Goal: Transaction & Acquisition: Purchase product/service

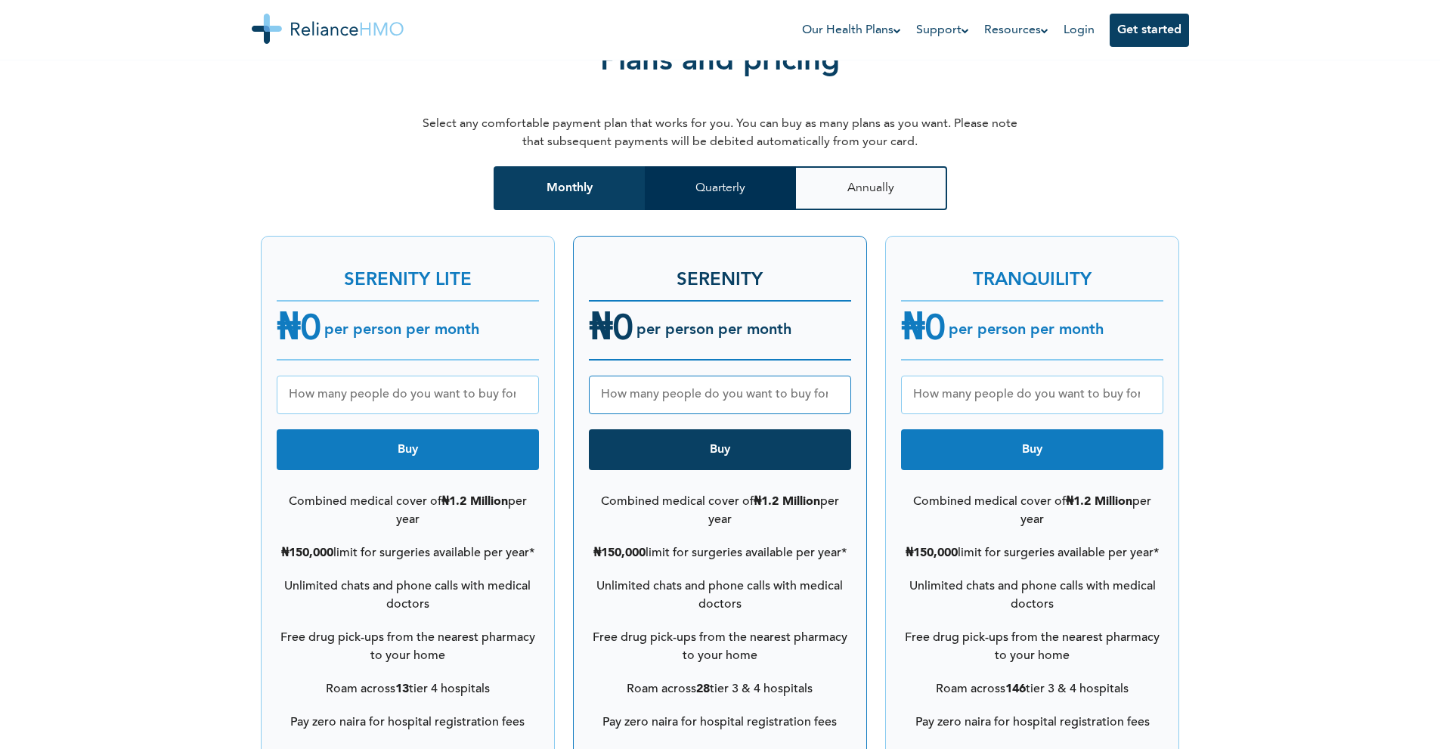
click at [754, 176] on button "Quarterly" at bounding box center [720, 188] width 151 height 44
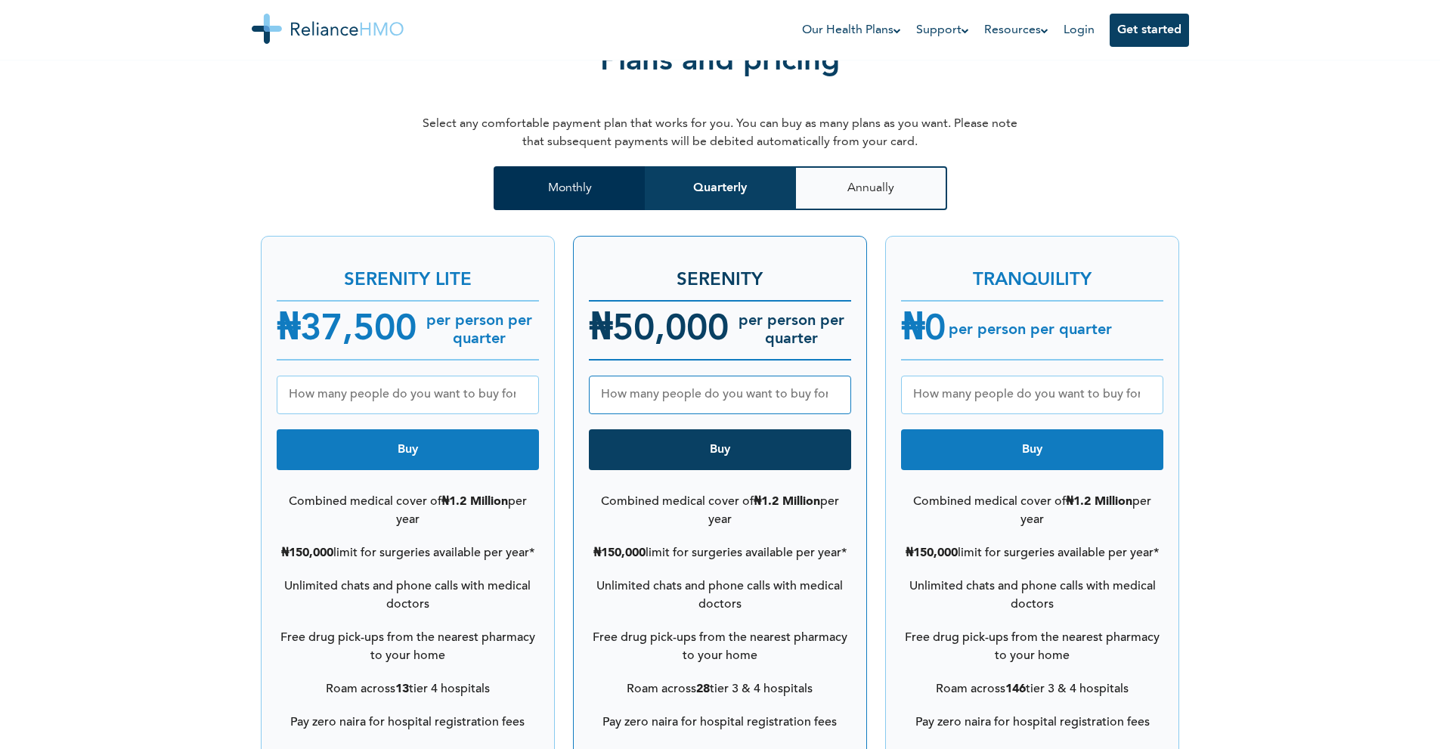
click at [546, 166] on button "Monthly" at bounding box center [568, 188] width 151 height 44
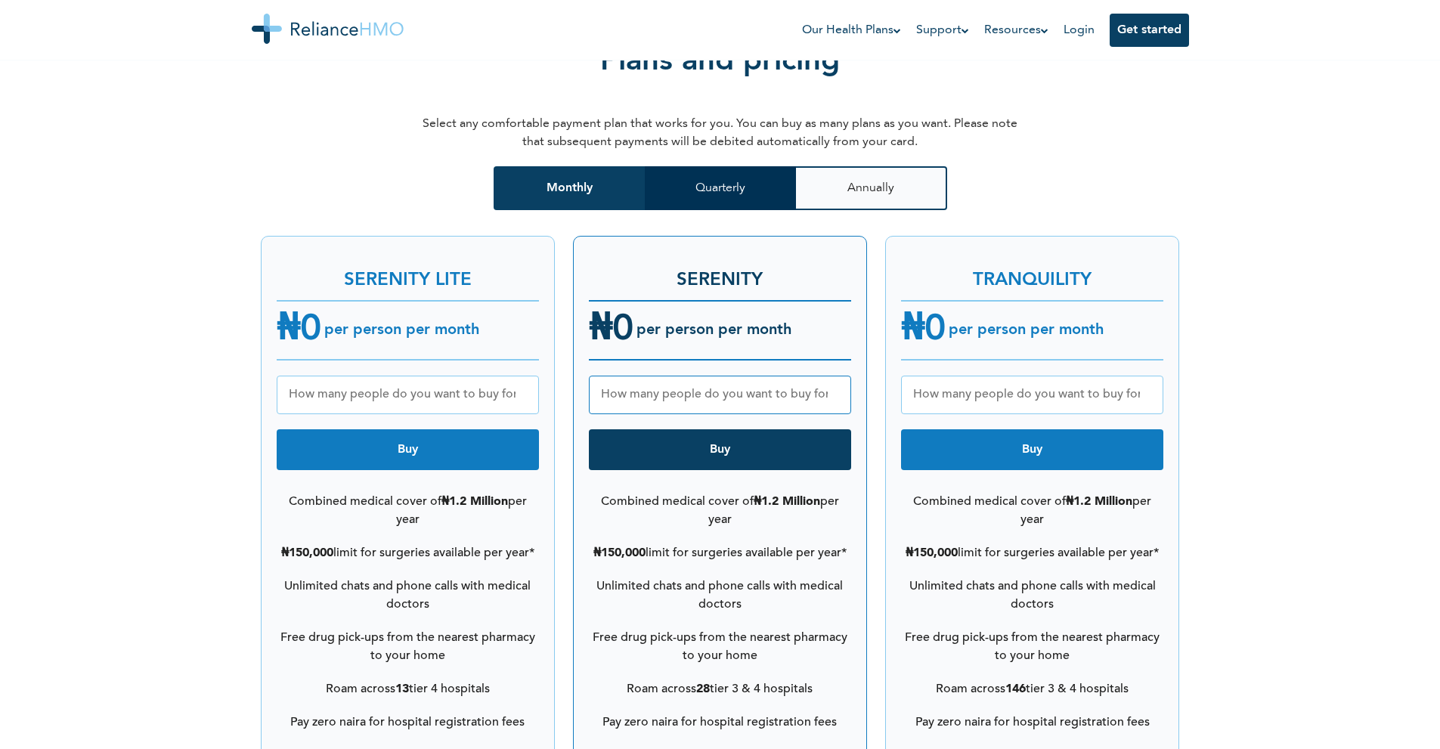
click at [691, 166] on button "Quarterly" at bounding box center [720, 188] width 151 height 44
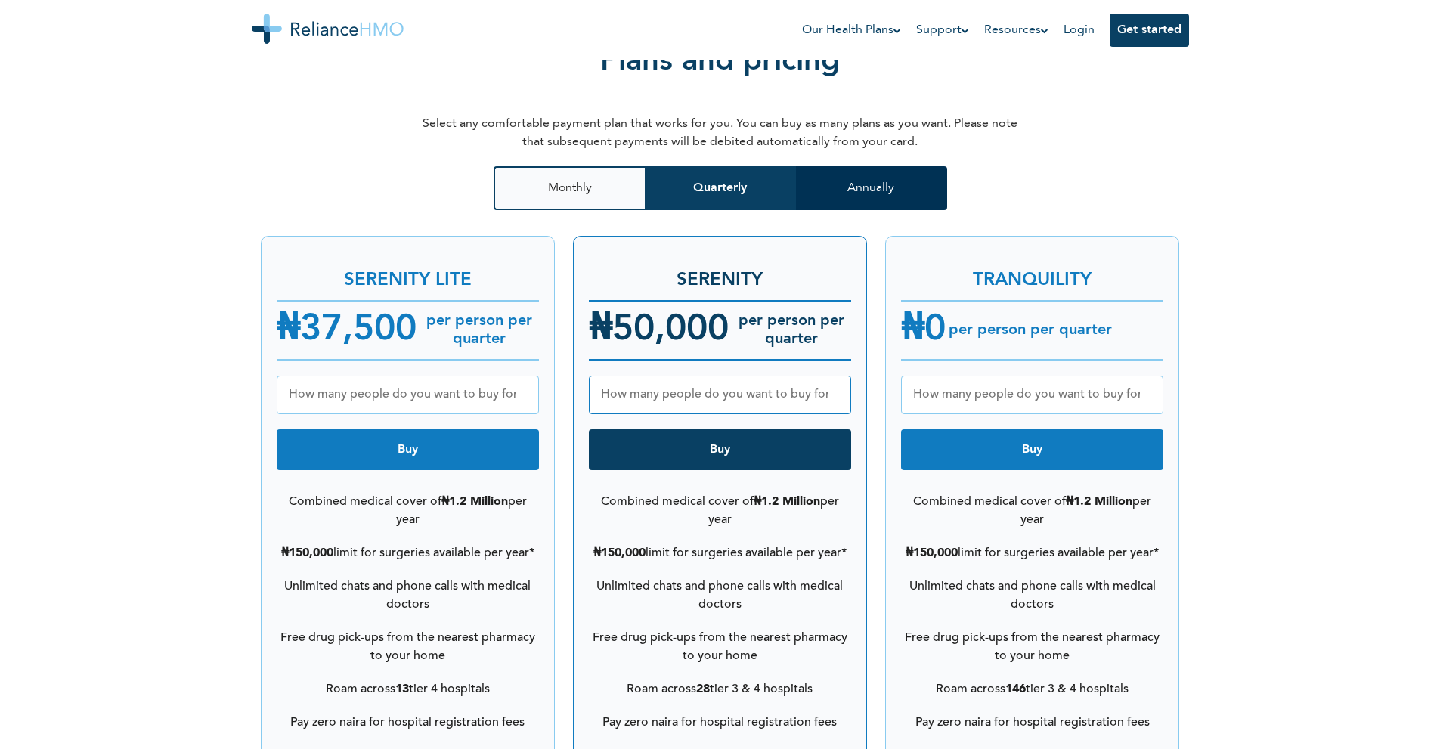
click at [886, 168] on button "Annually" at bounding box center [871, 188] width 151 height 44
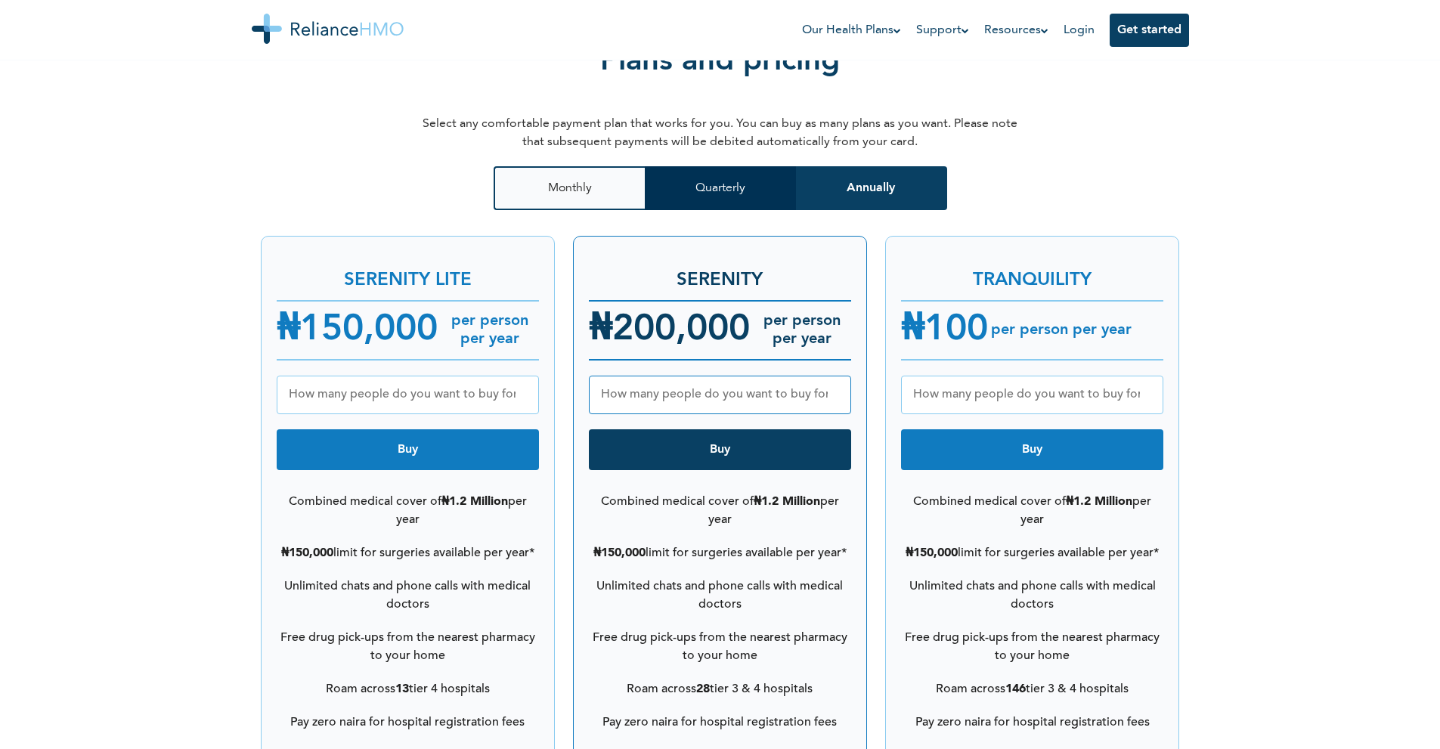
click at [713, 174] on button "Quarterly" at bounding box center [720, 188] width 151 height 44
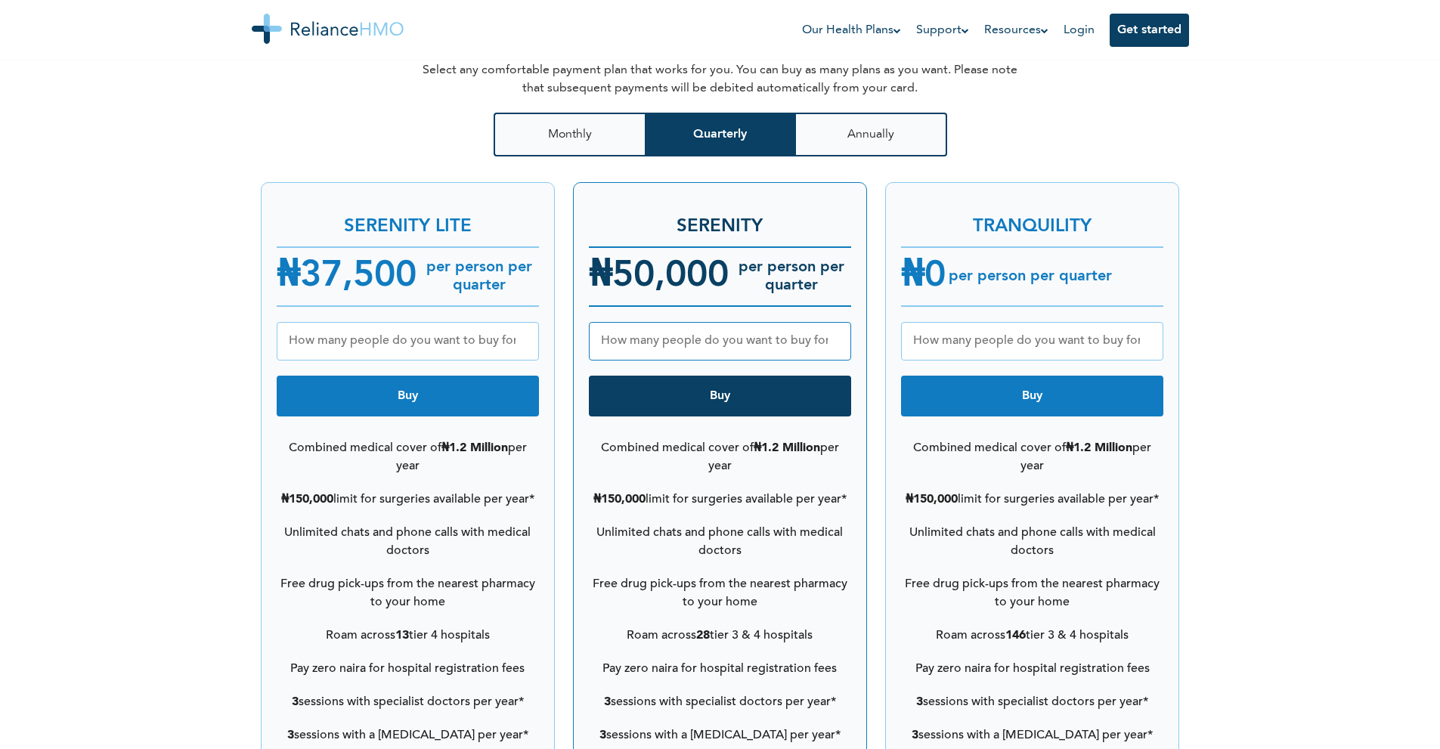
scroll to position [1914, 0]
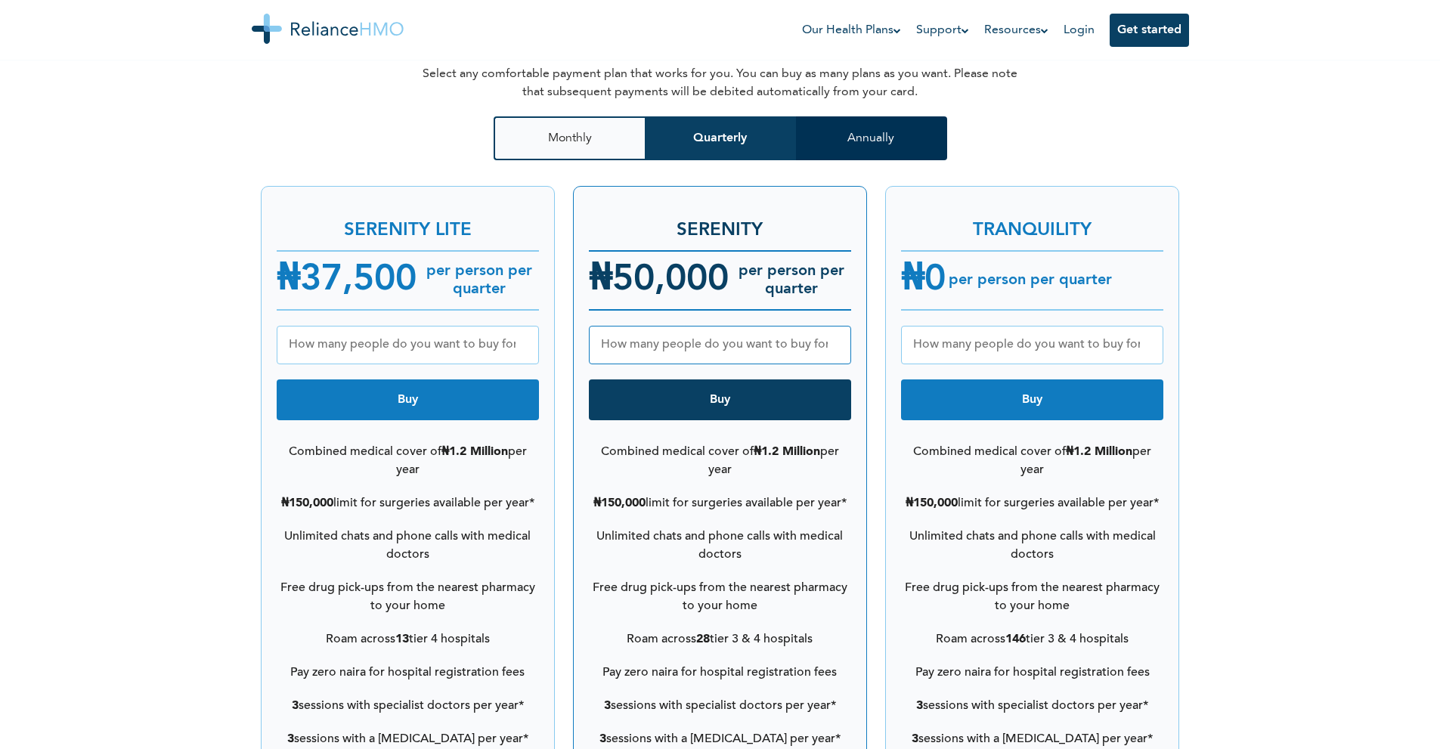
click at [838, 116] on button "Annually" at bounding box center [871, 138] width 151 height 44
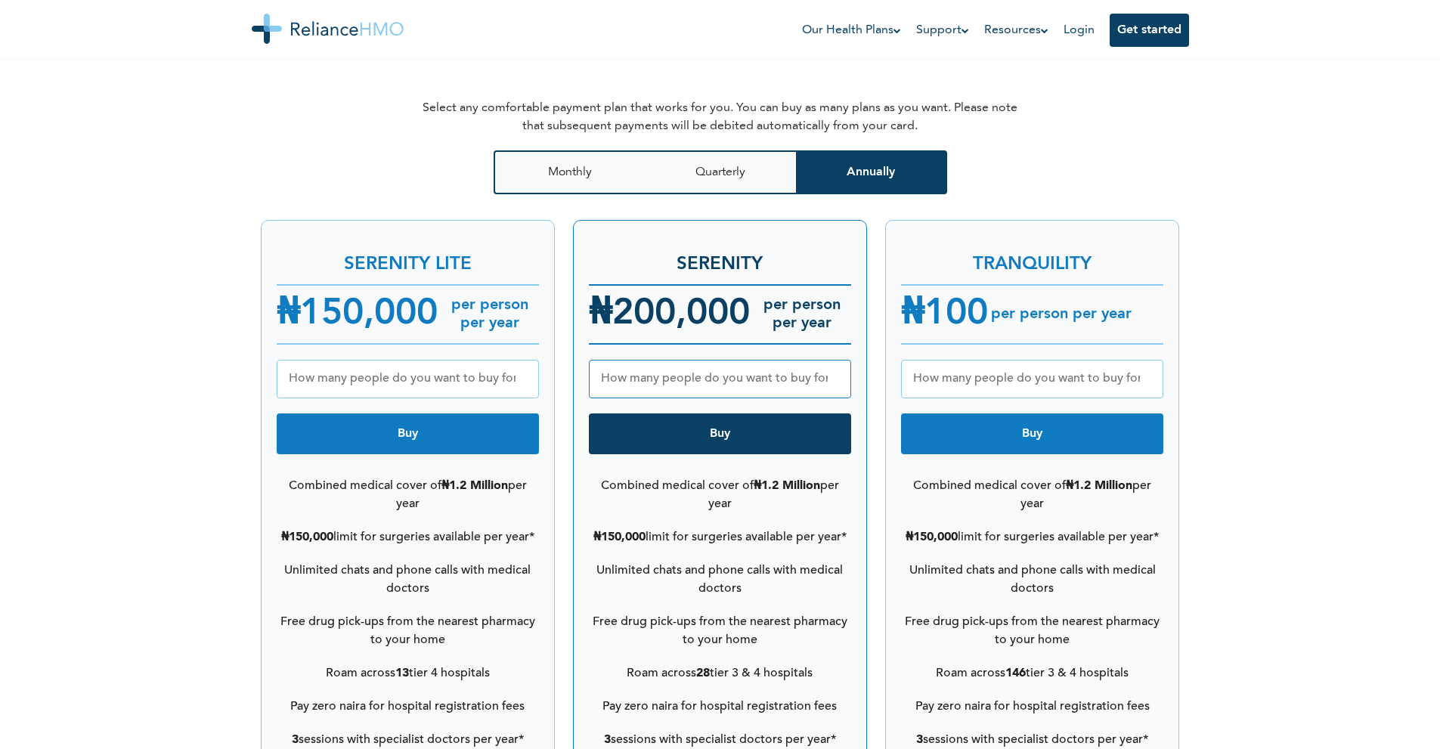
scroll to position [1864, 0]
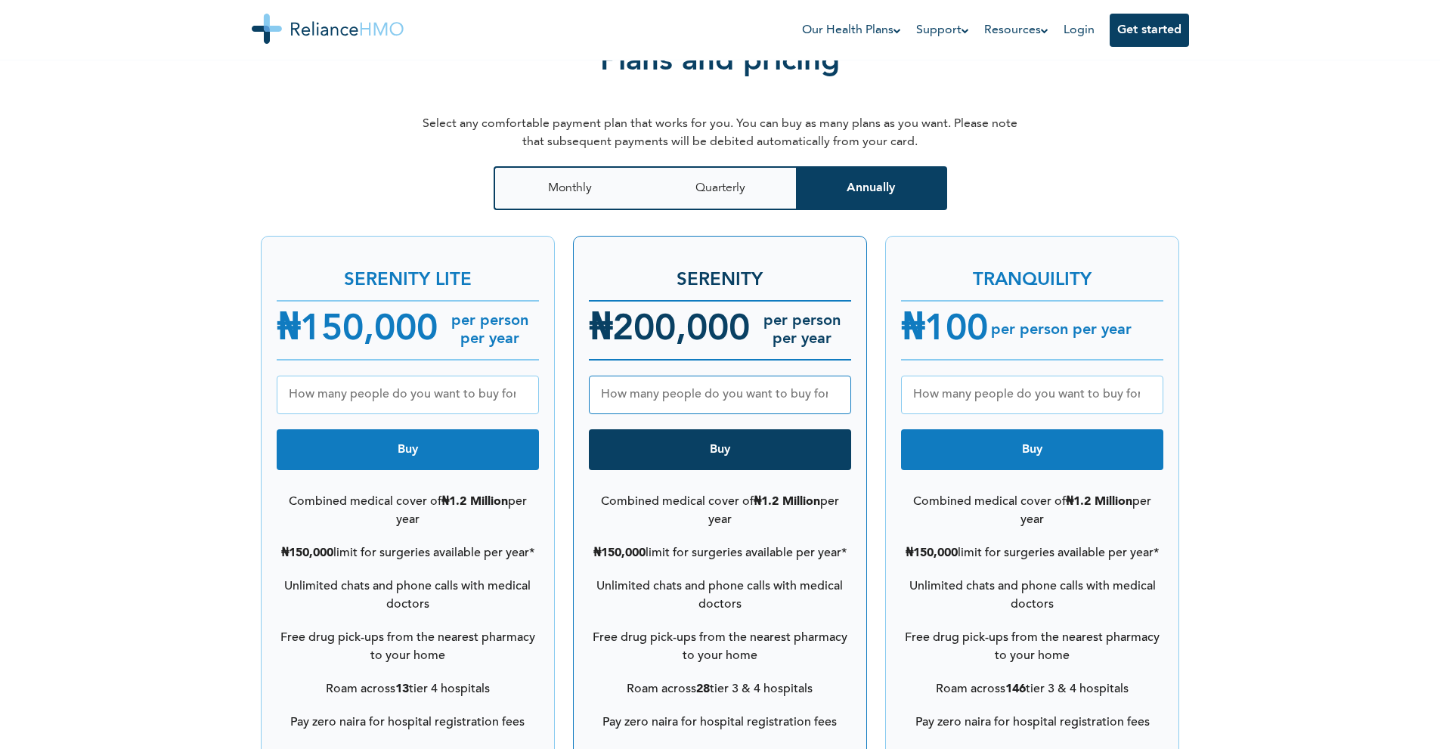
click at [719, 379] on input "number" at bounding box center [720, 395] width 262 height 39
type input "3"
click at [717, 445] on button "Buy" at bounding box center [720, 449] width 262 height 41
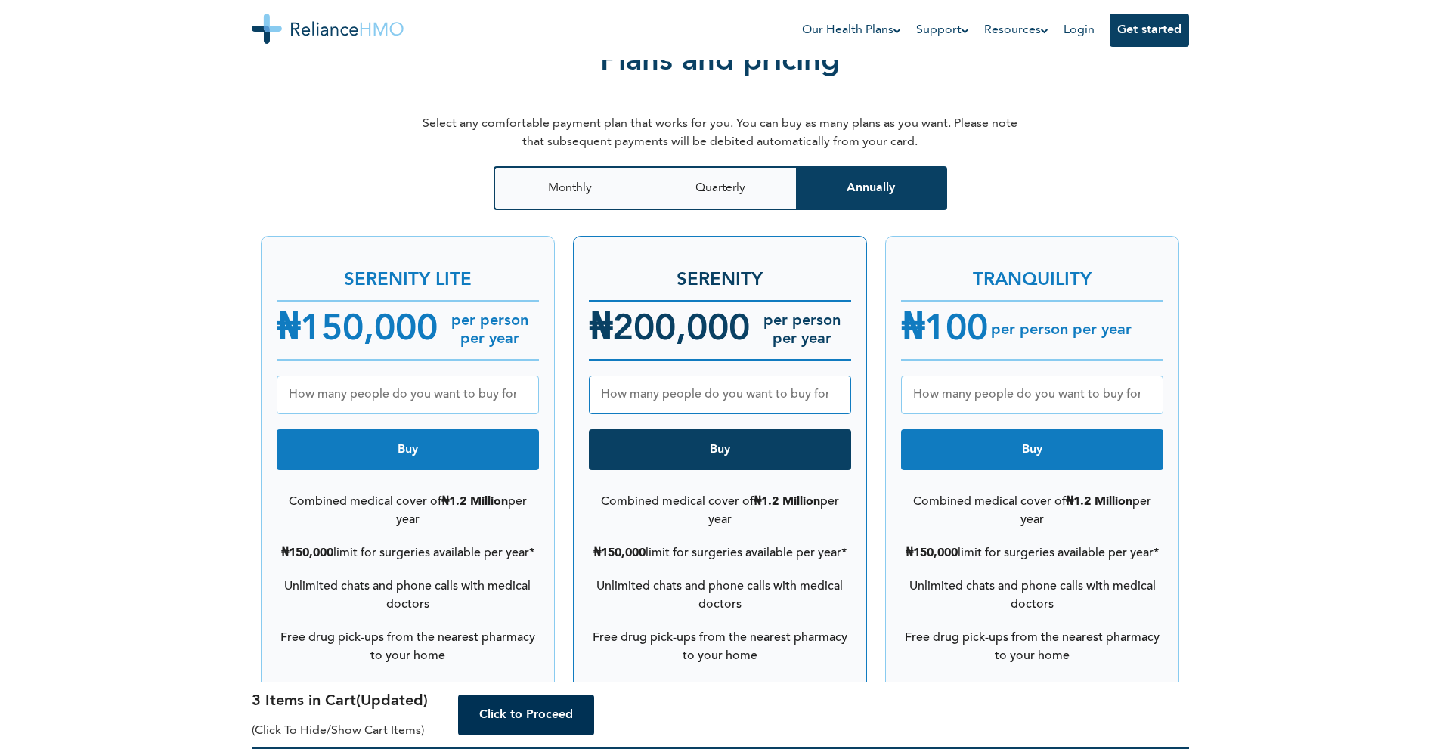
click at [499, 709] on button "Click to Proceed" at bounding box center [526, 714] width 136 height 41
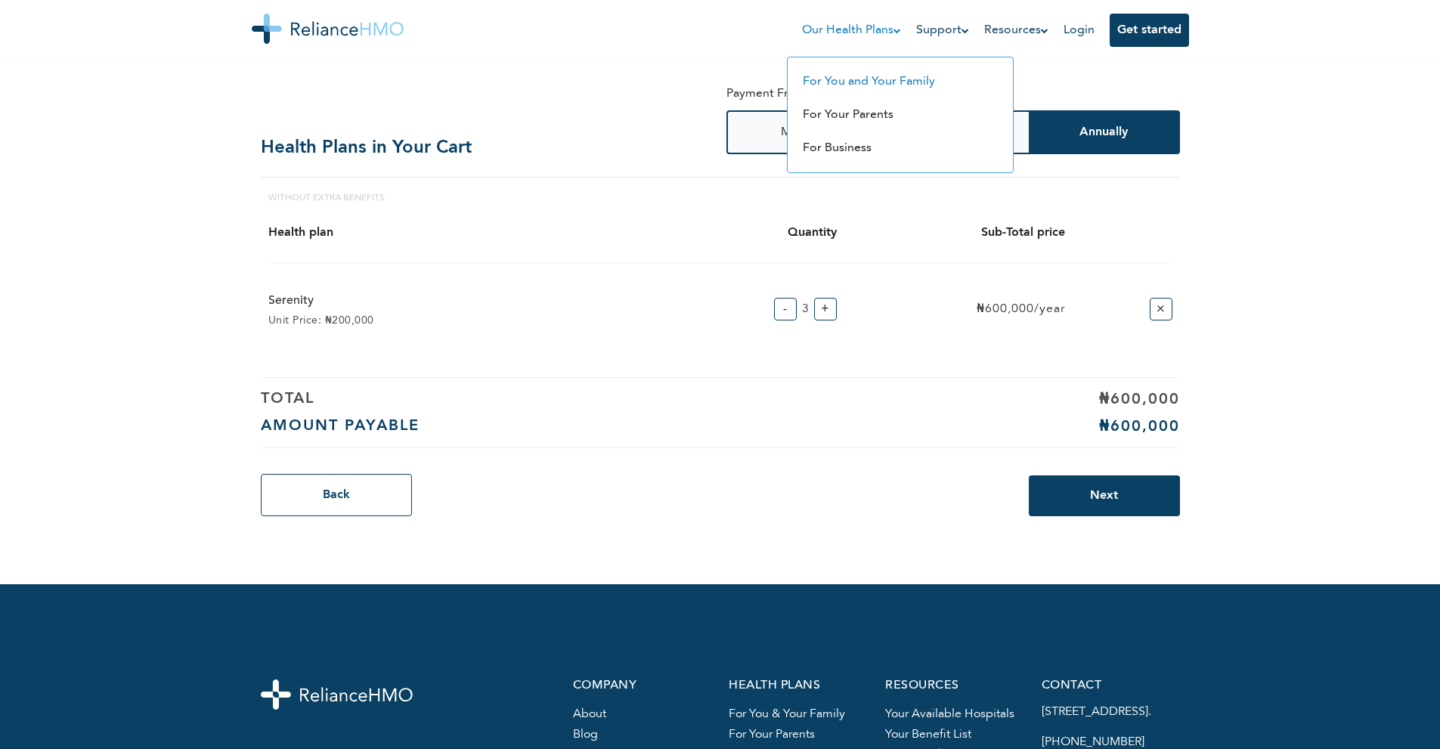
click at [844, 76] on link "For You and Your Family" at bounding box center [869, 82] width 132 height 12
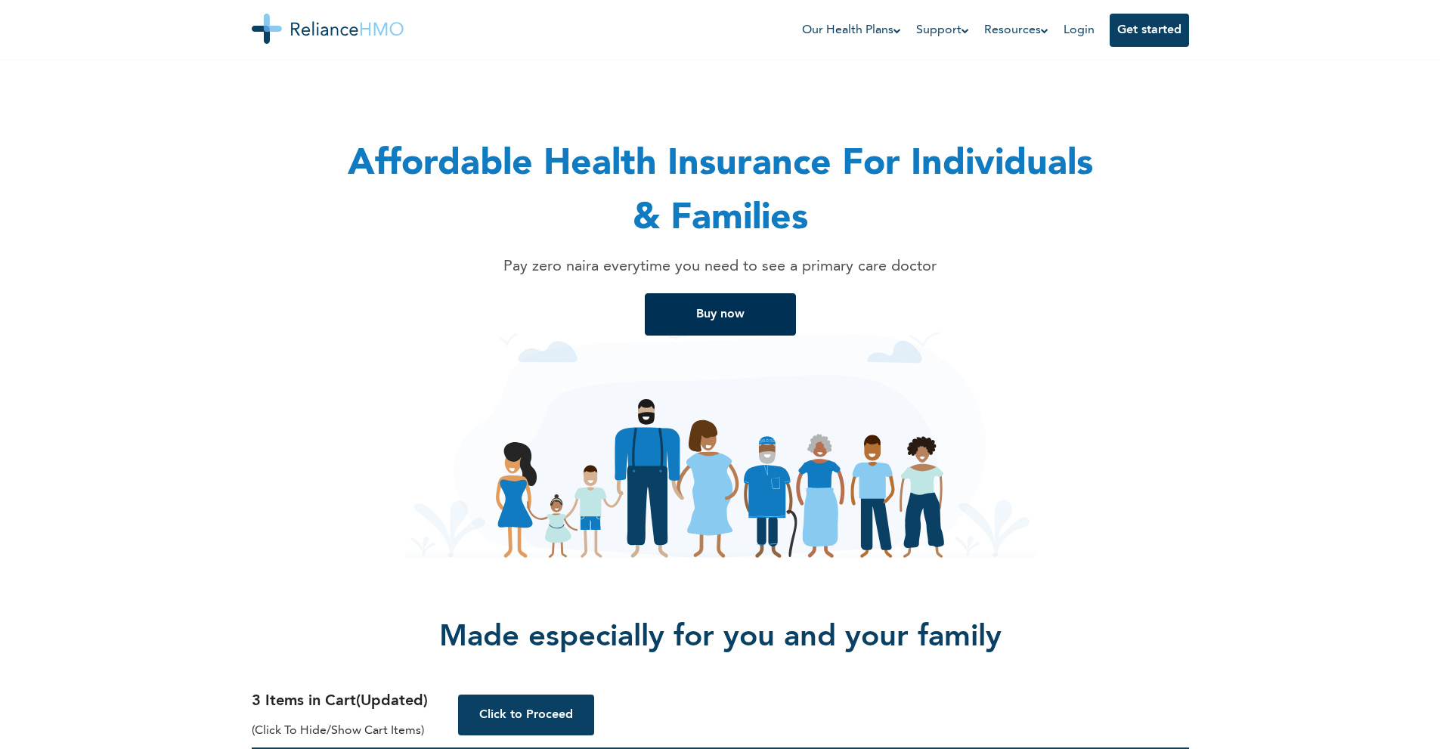
click at [749, 311] on button "Buy now" at bounding box center [720, 314] width 151 height 42
click at [302, 31] on img at bounding box center [328, 29] width 152 height 30
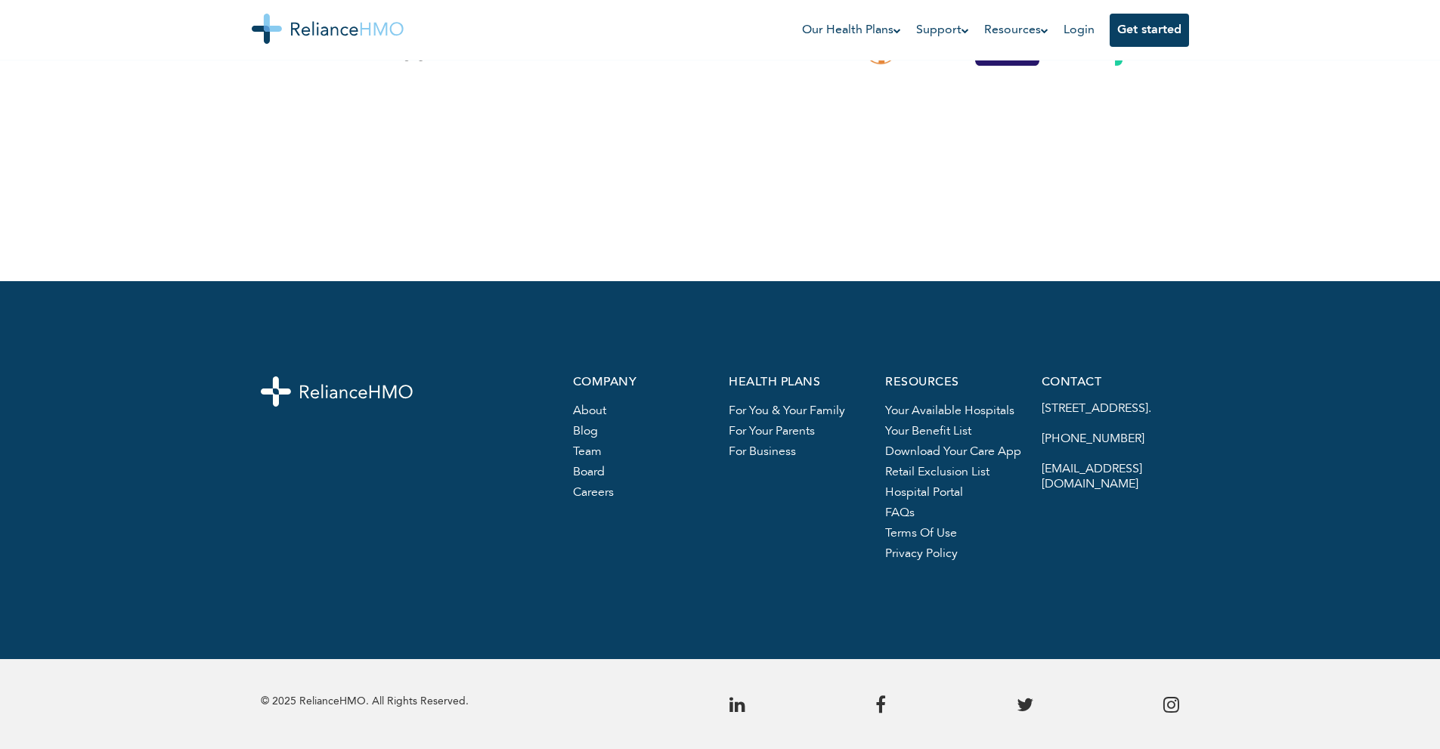
scroll to position [1764, 0]
click at [915, 431] on link "Your benefit list" at bounding box center [928, 431] width 86 height 12
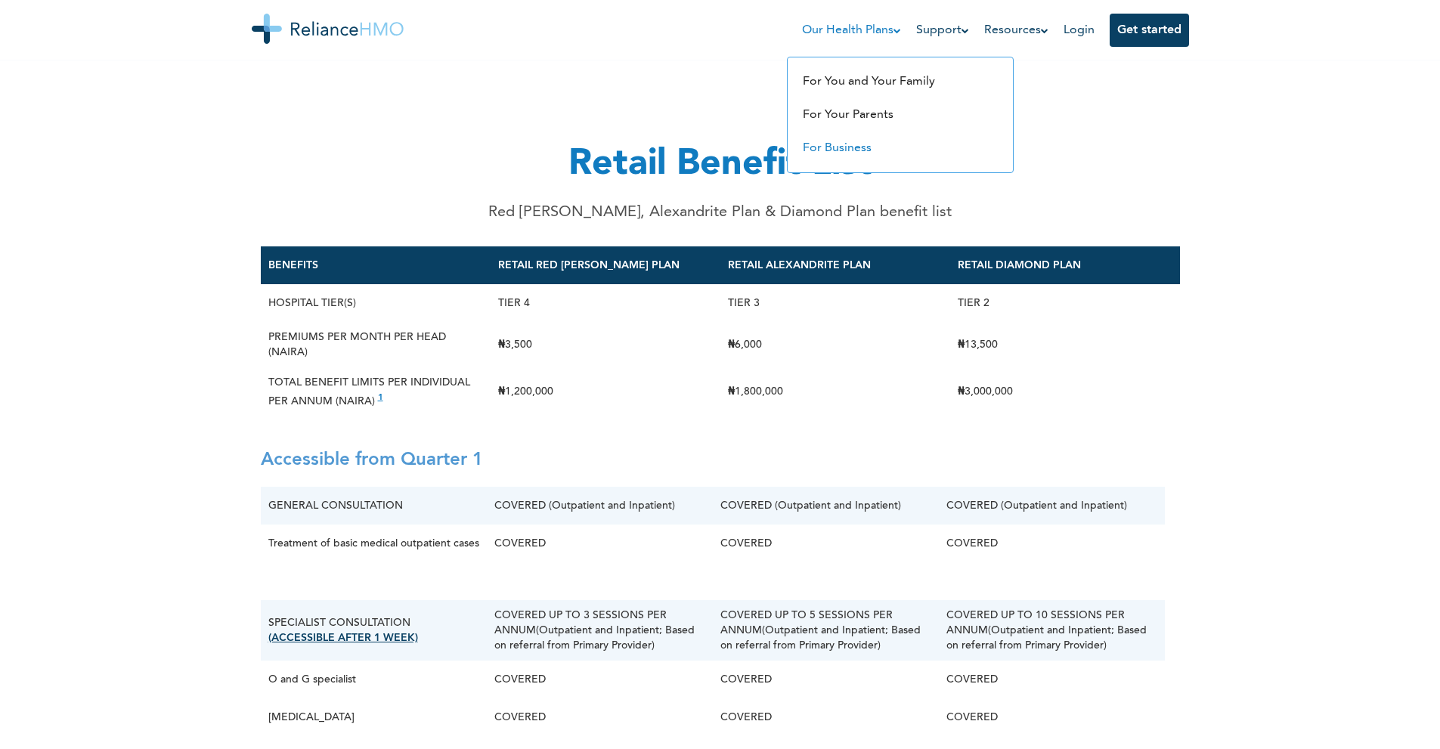
click at [823, 147] on link "For Business" at bounding box center [837, 148] width 69 height 12
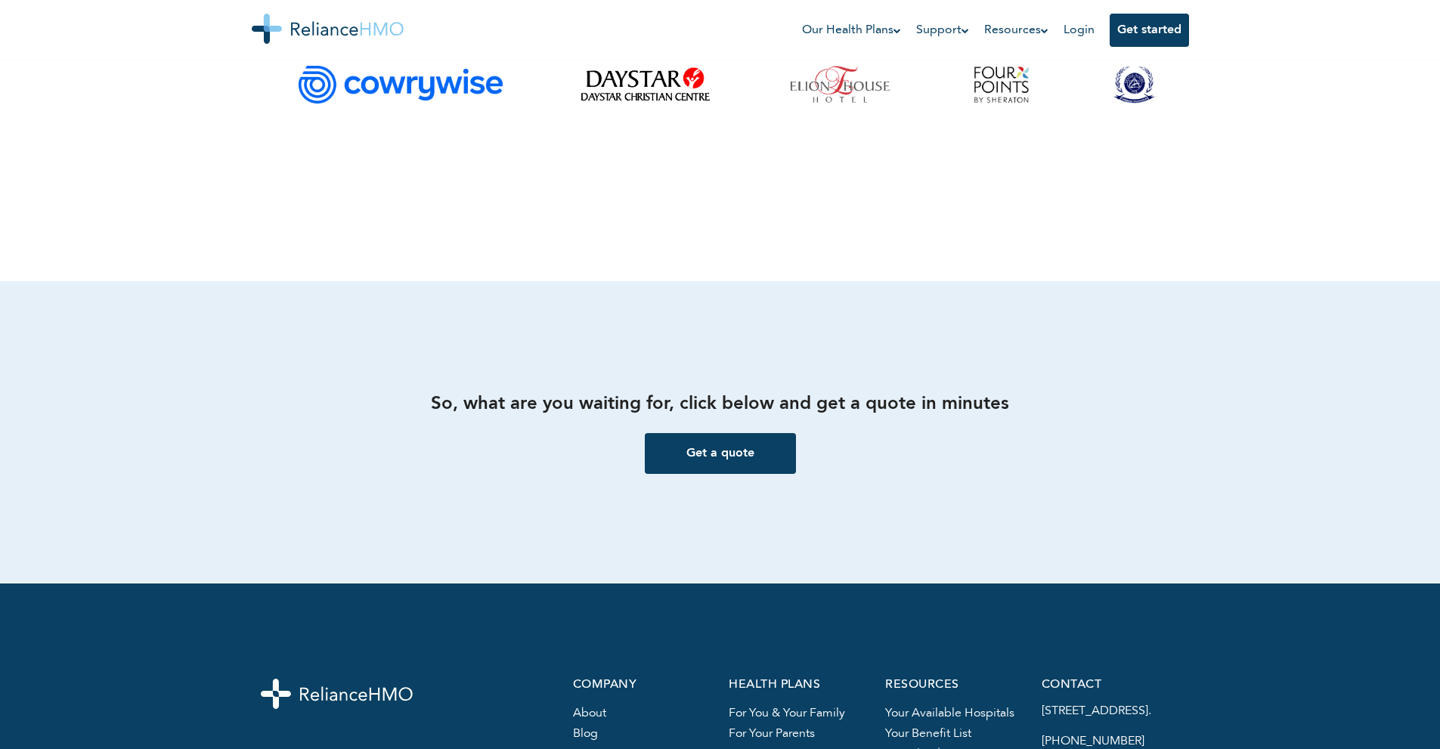
scroll to position [1662, 0]
